Goal: Information Seeking & Learning: Learn about a topic

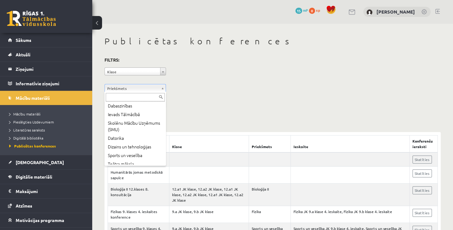
scroll to position [124, 0]
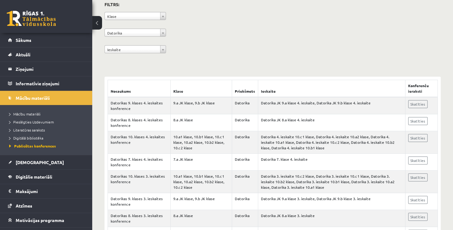
scroll to position [42, 0]
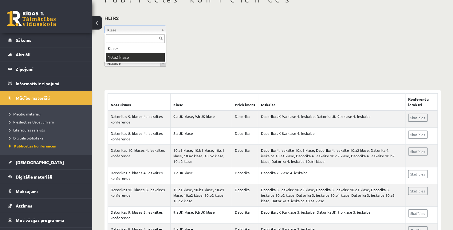
drag, startPoint x: 162, startPoint y: 30, endPoint x: 155, endPoint y: 58, distance: 29.2
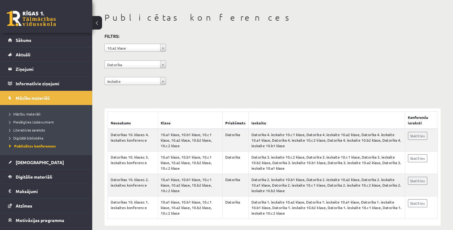
scroll to position [31, 0]
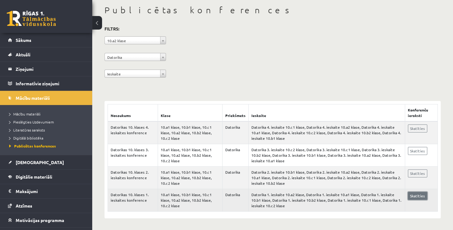
click at [415, 198] on link "Skatīties" at bounding box center [417, 195] width 19 height 8
